Goal: Obtain resource: Obtain resource

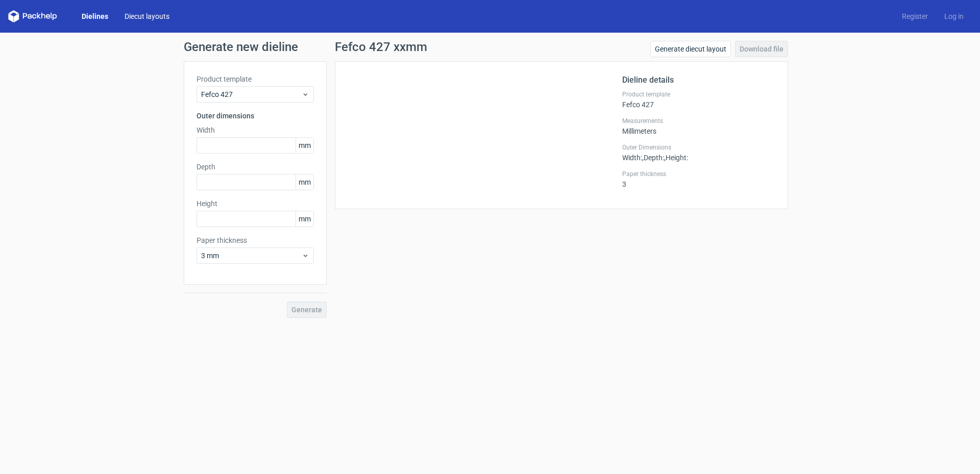
click at [141, 16] on link "Diecut layouts" at bounding box center [146, 16] width 61 height 10
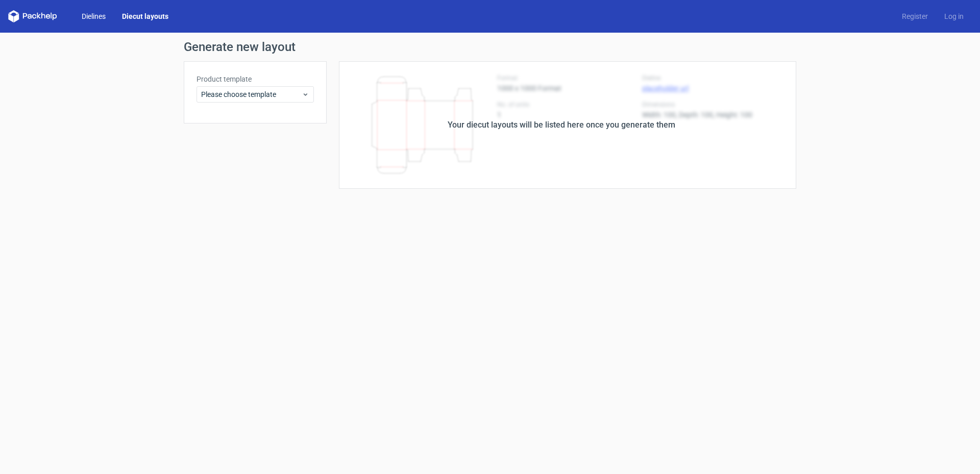
click at [100, 18] on link "Dielines" at bounding box center [94, 16] width 40 height 10
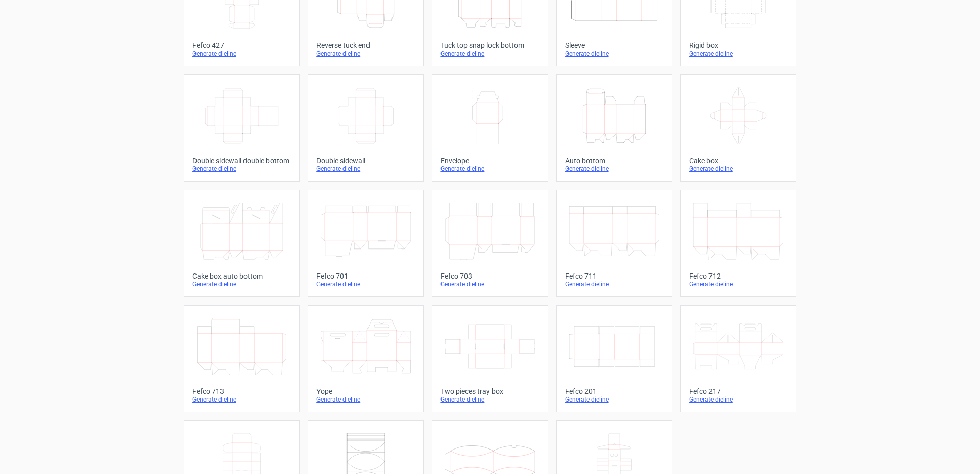
scroll to position [153, 0]
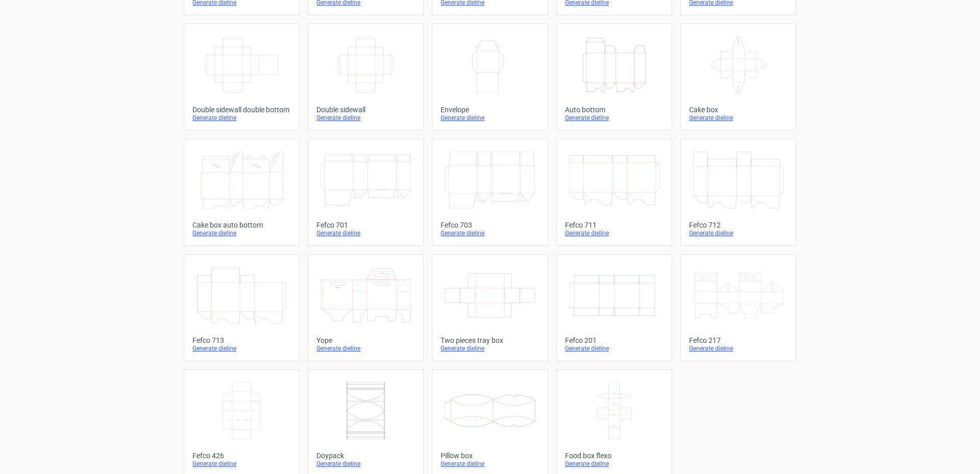
click at [244, 37] on icon "Width Depth Height" at bounding box center [242, 64] width 90 height 57
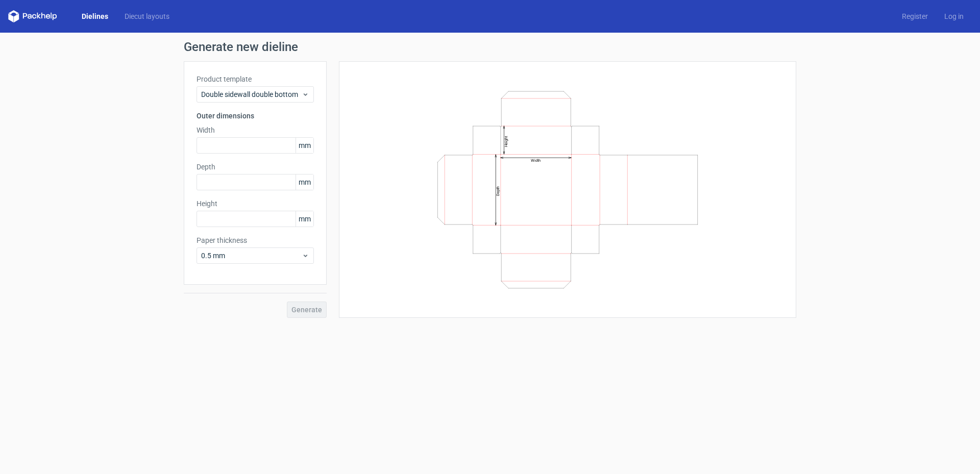
click at [546, 49] on h1 "Generate new dieline" at bounding box center [490, 47] width 613 height 12
click at [93, 14] on link "Dielines" at bounding box center [95, 16] width 43 height 10
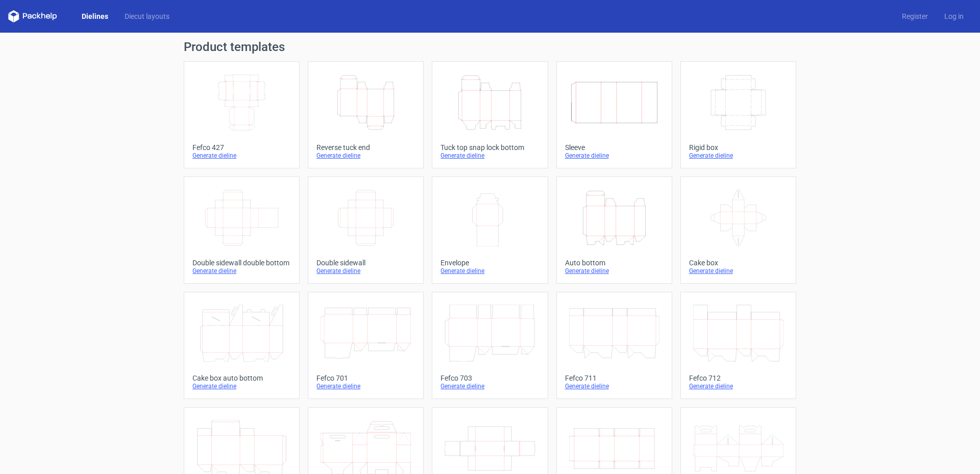
drag, startPoint x: 132, startPoint y: 268, endPoint x: 123, endPoint y: 263, distance: 10.3
click at [132, 268] on div "Product templates Width Depth Height Fefco 427 Generate dieline Height Depth Wi…" at bounding box center [490, 336] width 980 height 606
